Goal: Find specific page/section: Find specific page/section

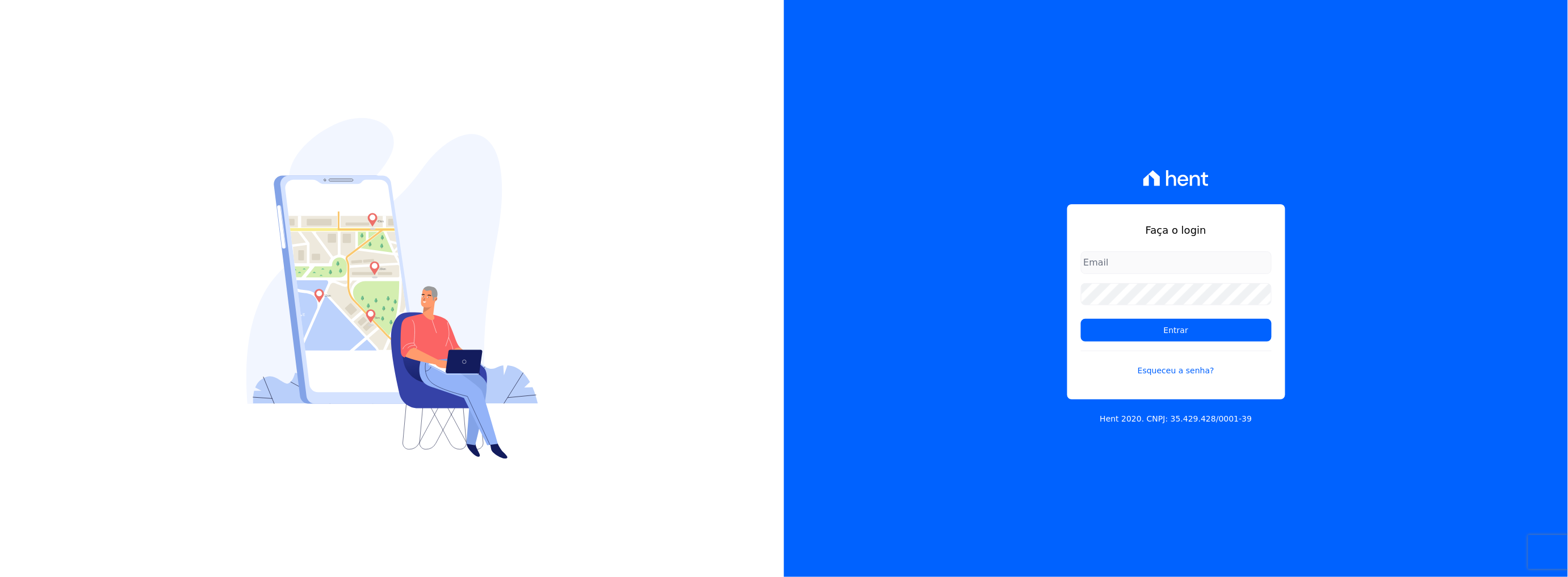
click at [1160, 251] on input "email" at bounding box center [1176, 263] width 190 height 23
type input "rafael.souza@quattroconstrutora.com.br"
drag, startPoint x: 1163, startPoint y: 332, endPoint x: 1150, endPoint y: 334, distance: 13.2
click at [1163, 332] on input "Entrar" at bounding box center [1176, 330] width 190 height 23
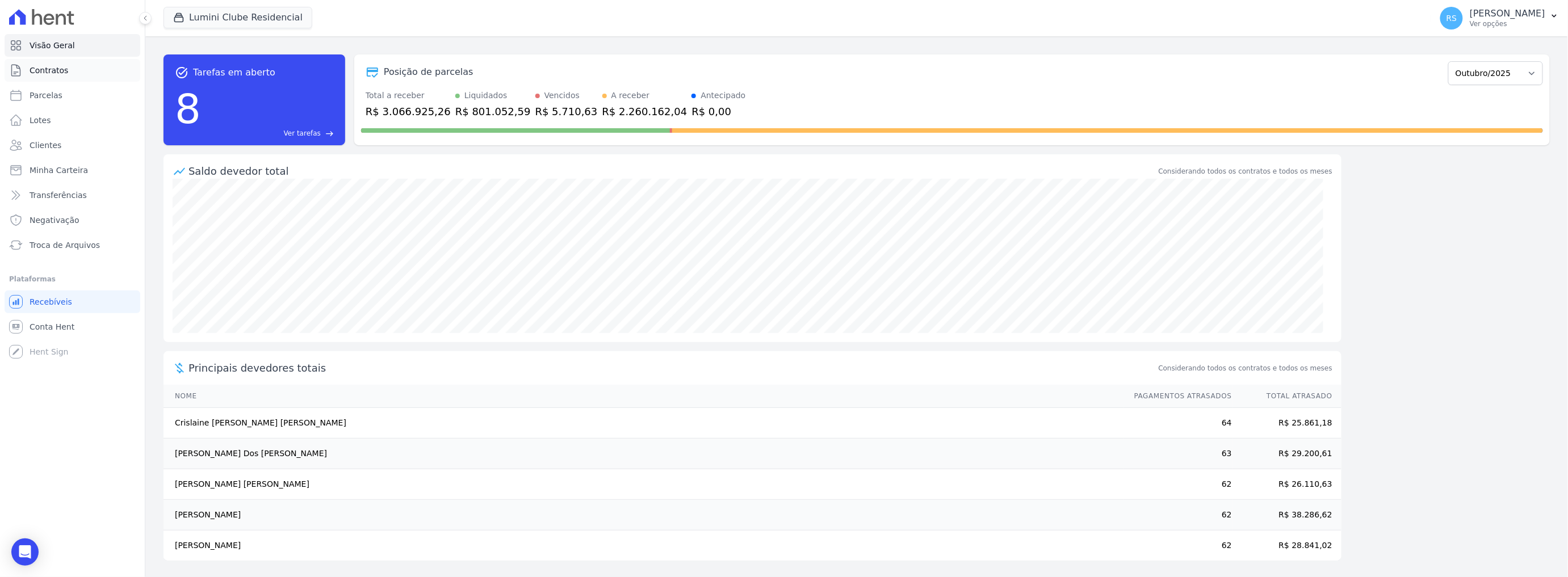
click at [65, 73] on link "Contratos" at bounding box center [72, 70] width 136 height 23
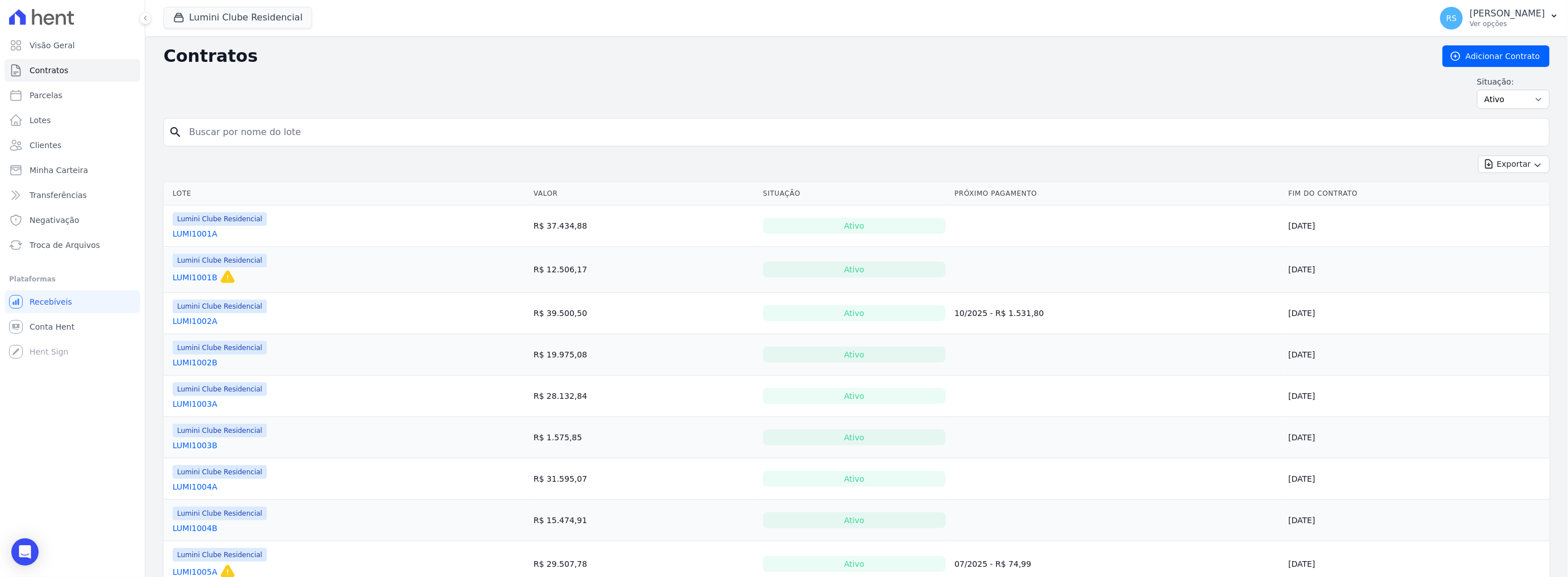
click at [267, 139] on input "search" at bounding box center [863, 132] width 1362 height 23
paste input "[PERSON_NAME]"
type input "[PERSON_NAME]"
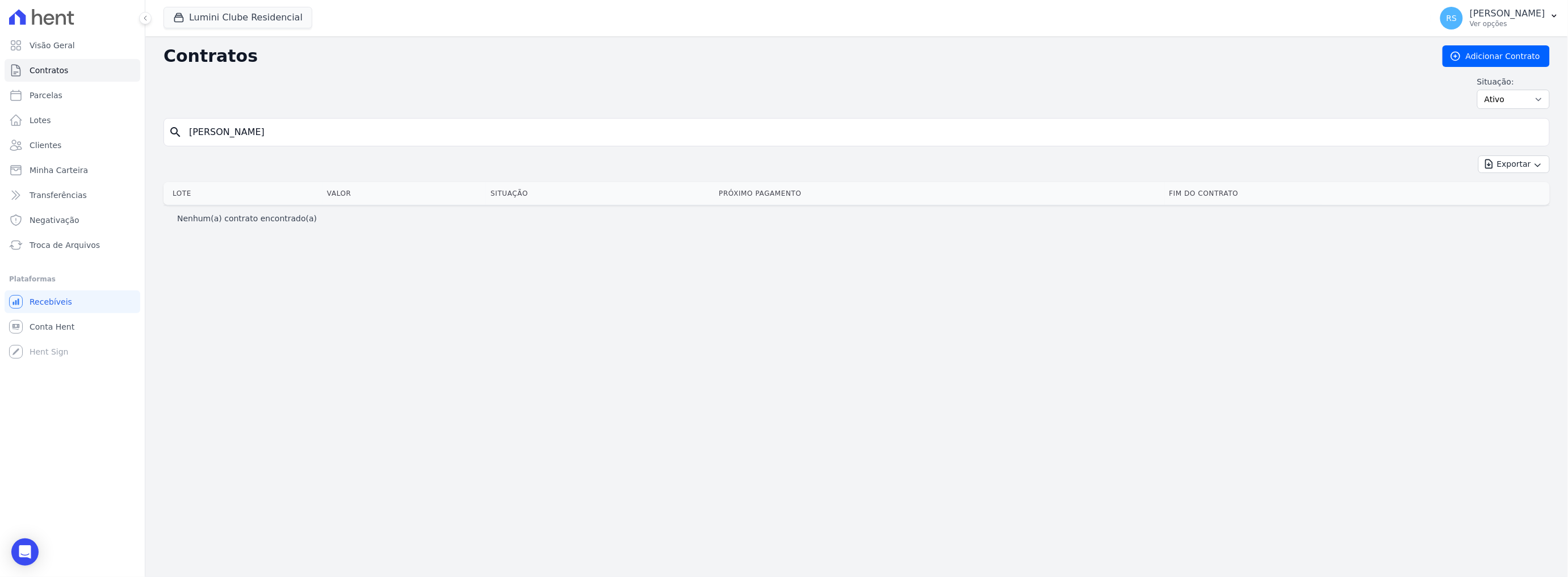
click at [290, 129] on input "[PERSON_NAME]" at bounding box center [863, 132] width 1362 height 23
type input "[PERSON_NAME]"
click at [56, 140] on span "Clientes" at bounding box center [45, 145] width 32 height 12
click at [65, 93] on link "Parcelas" at bounding box center [72, 95] width 136 height 23
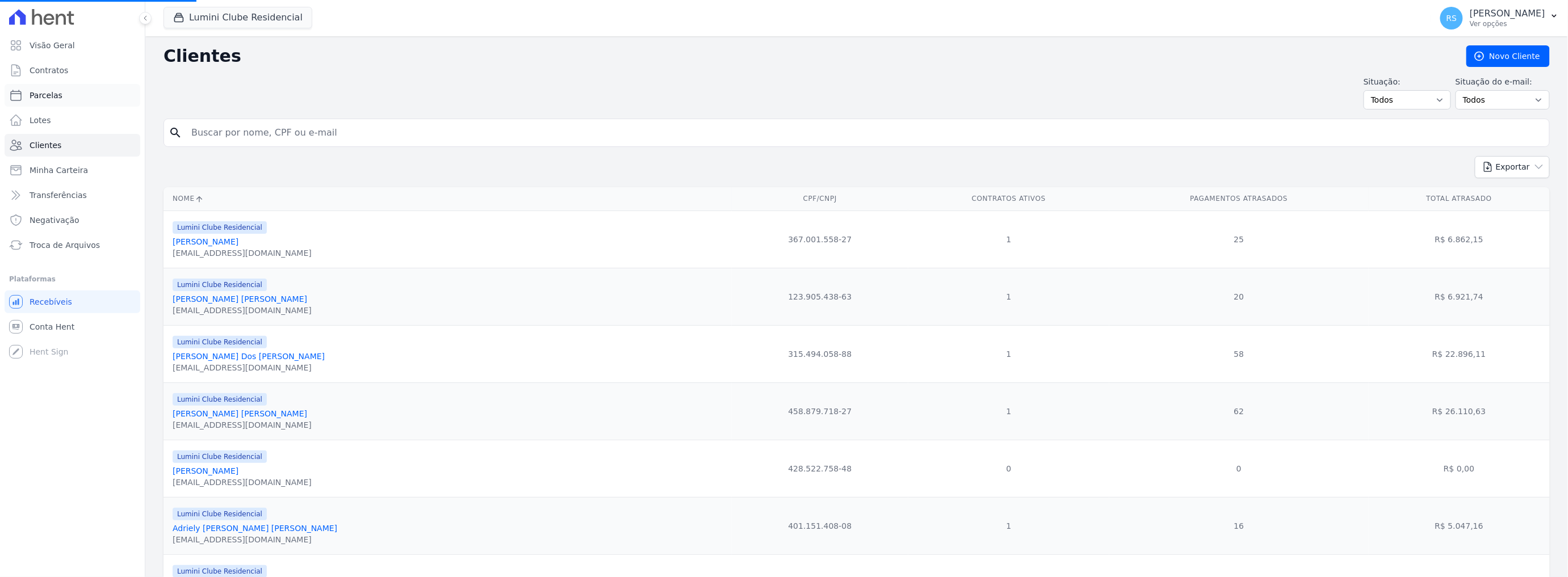
click at [68, 92] on link "Parcelas" at bounding box center [72, 95] width 136 height 23
select select
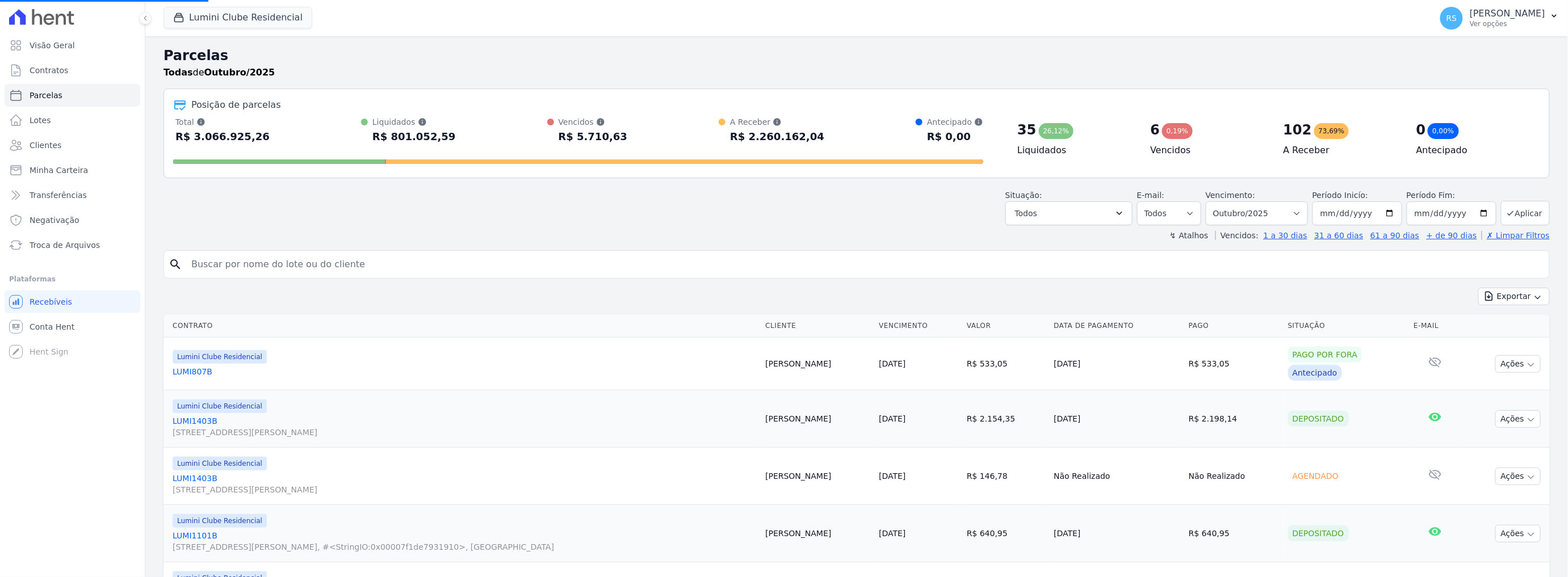
click at [302, 259] on input "search" at bounding box center [865, 265] width 1360 height 23
select select
click at [88, 96] on link "Parcelas" at bounding box center [72, 95] width 136 height 23
select select
click at [242, 258] on input "search" at bounding box center [865, 265] width 1360 height 23
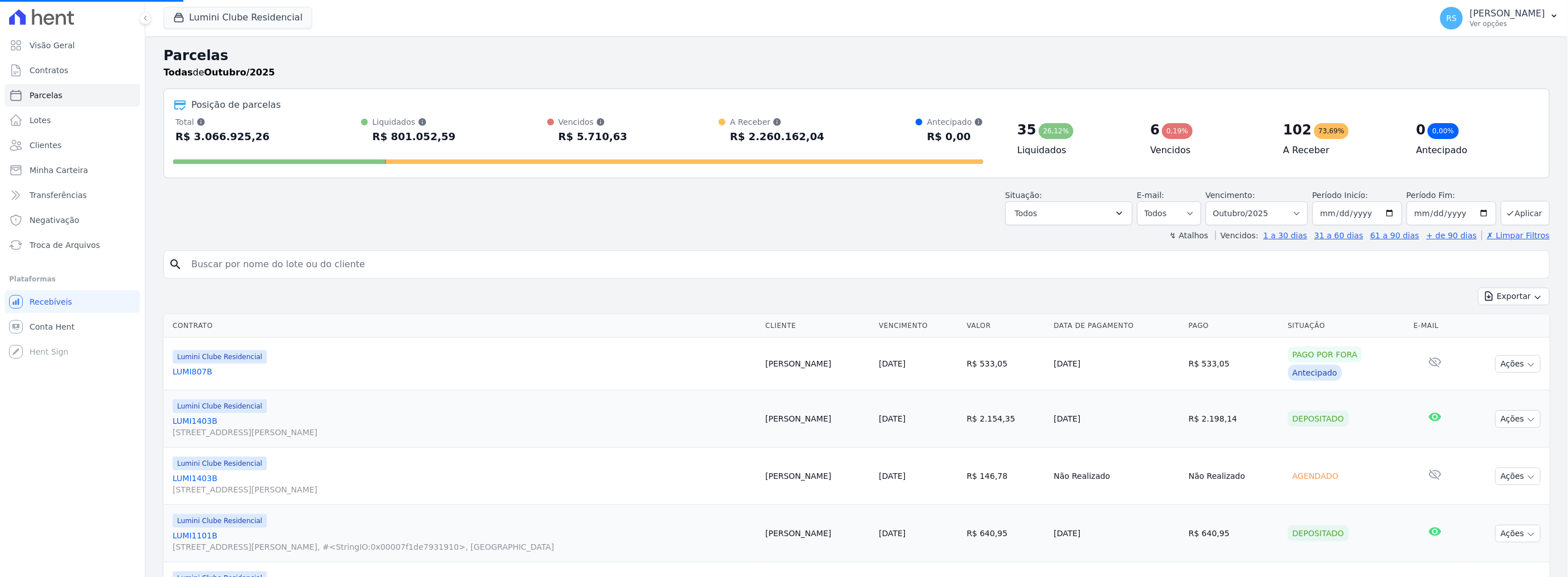
paste input "[PERSON_NAME]"
type input "[PERSON_NAME]"
select select
click at [242, 257] on input "search" at bounding box center [865, 265] width 1360 height 23
paste input "[PERSON_NAME]"
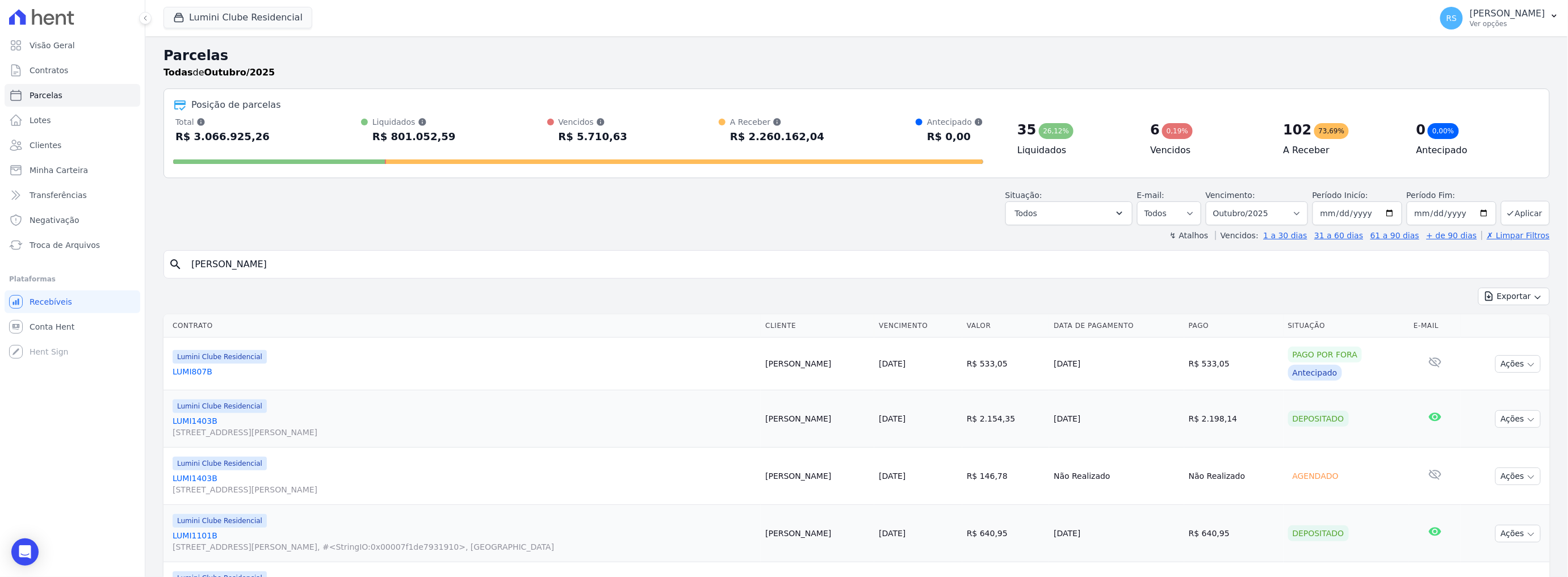
type input "[PERSON_NAME]"
select select
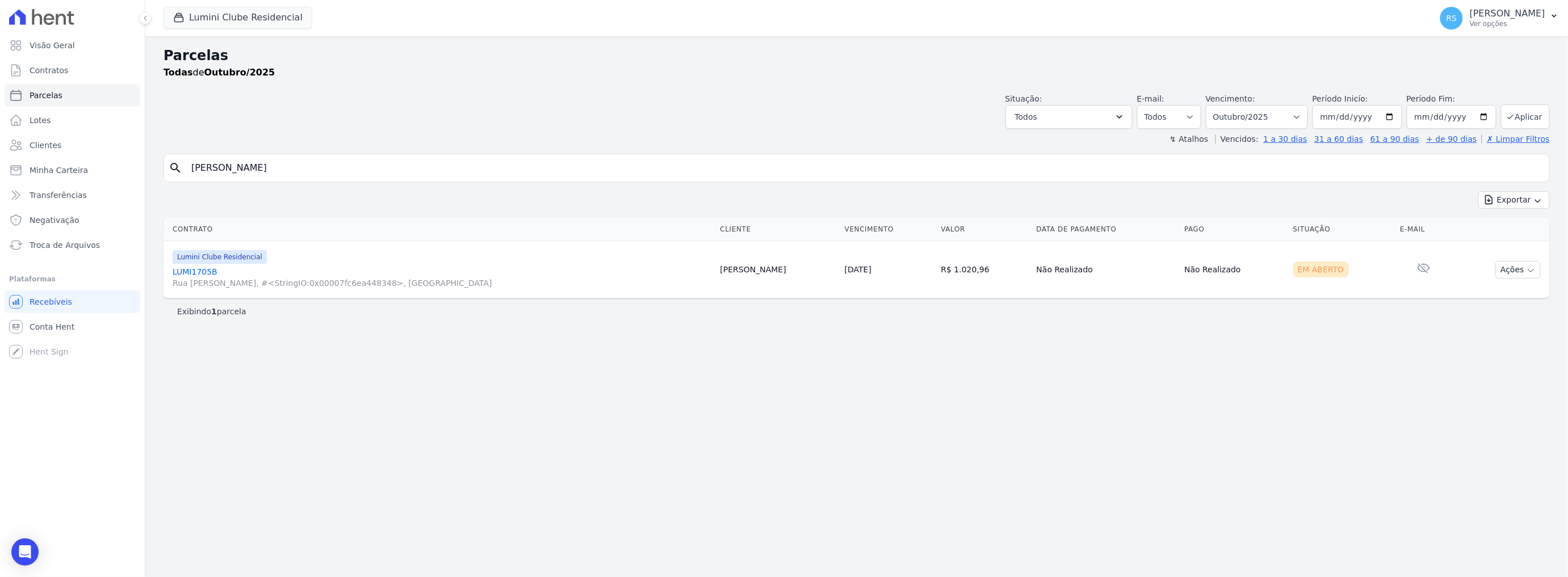
drag, startPoint x: 910, startPoint y: 271, endPoint x: 963, endPoint y: 276, distance: 53.2
click at [963, 276] on td "R$ 1.020,96" at bounding box center [984, 270] width 95 height 58
copy td "R$ 1.020,96"
click at [193, 268] on link "LUMI1705B Rua [PERSON_NAME], #<StringIO:0x00007fc6ea448348>, [GEOGRAPHIC_DATA]" at bounding box center [442, 277] width 539 height 23
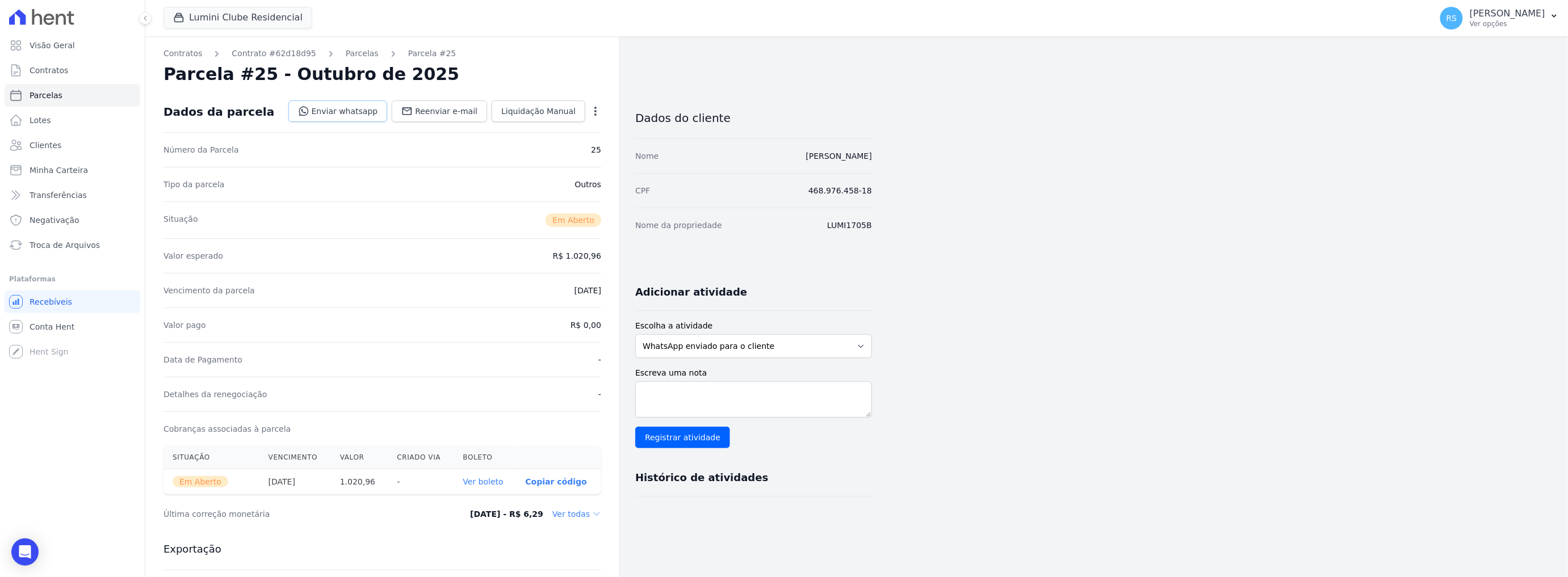
click at [331, 115] on link "Enviar whatsapp" at bounding box center [338, 111] width 99 height 22
